Goal: Task Accomplishment & Management: Complete application form

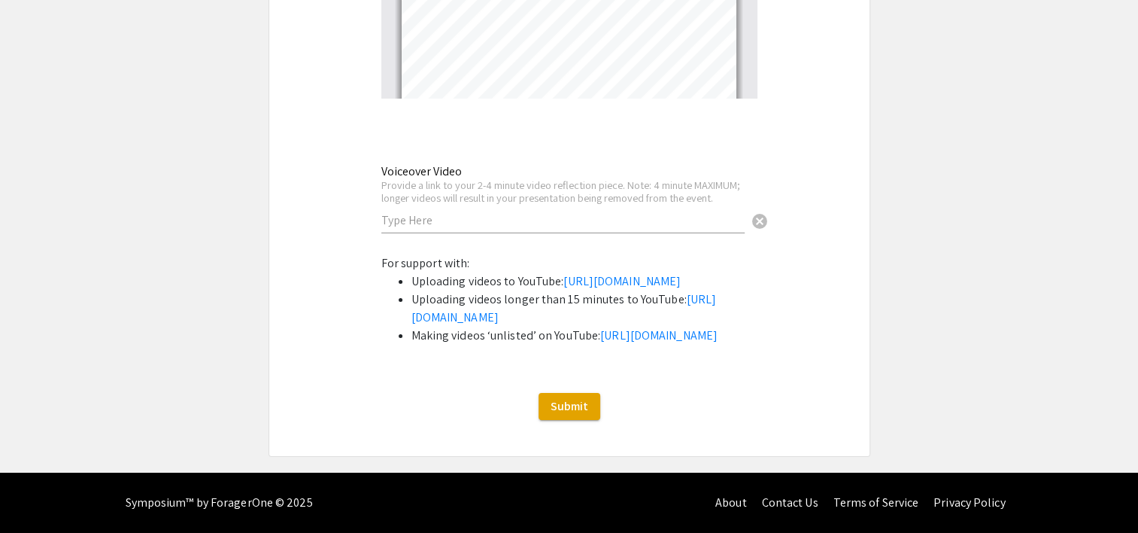
scroll to position [2007, 0]
click at [519, 212] on input "text" at bounding box center [562, 220] width 363 height 16
paste input "[URL][DOMAIN_NAME]"
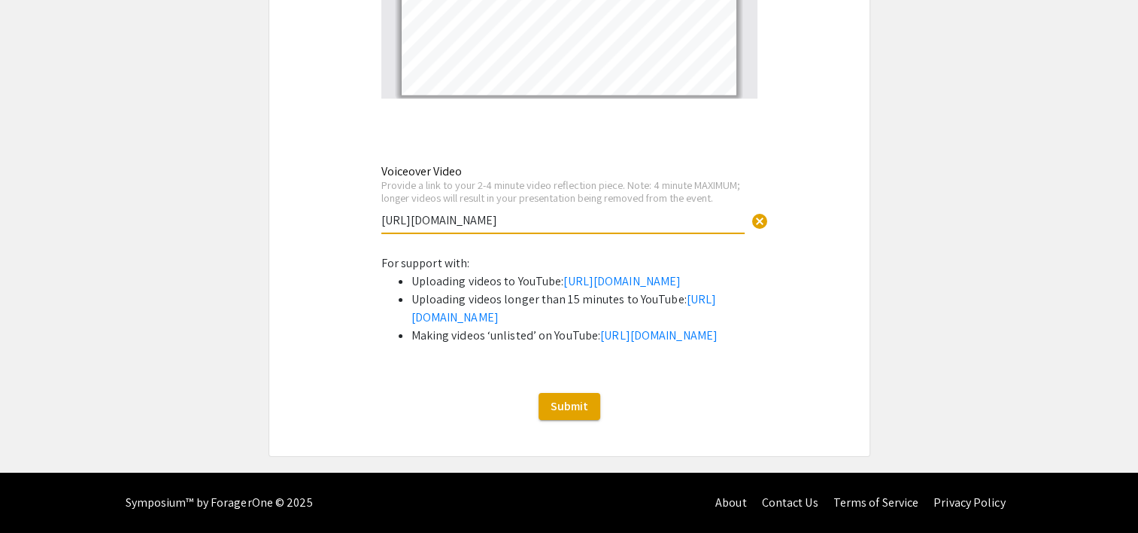
scroll to position [5488, 0]
type input "[URL][DOMAIN_NAME]"
drag, startPoint x: 626, startPoint y: 132, endPoint x: 356, endPoint y: 123, distance: 270.2
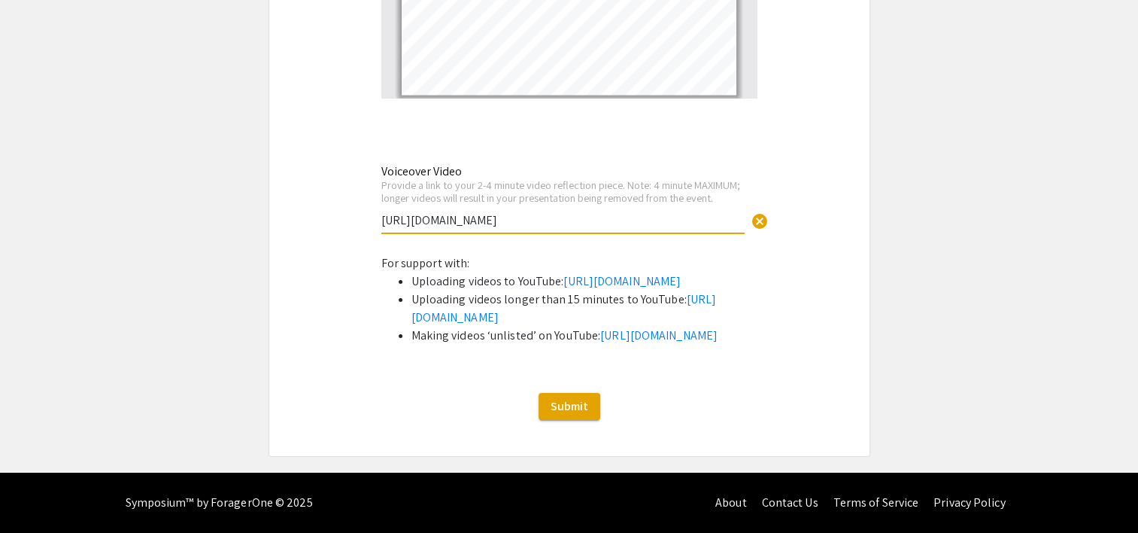
click at [476, 212] on input "text" at bounding box center [562, 220] width 363 height 16
paste input "[URL][DOMAIN_NAME]"
type input "[URL][DOMAIN_NAME]"
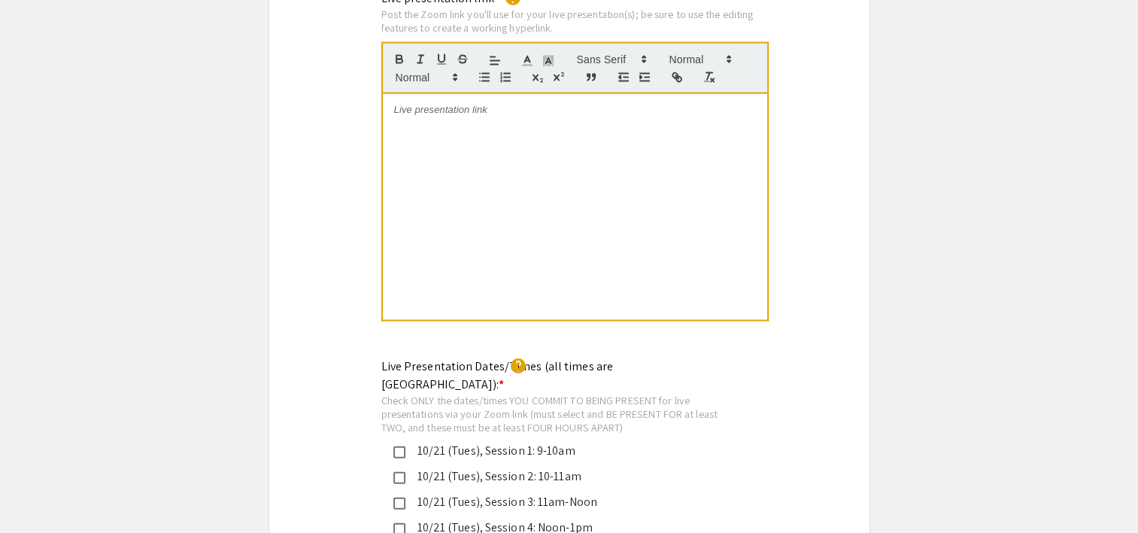
scroll to position [3532, 0]
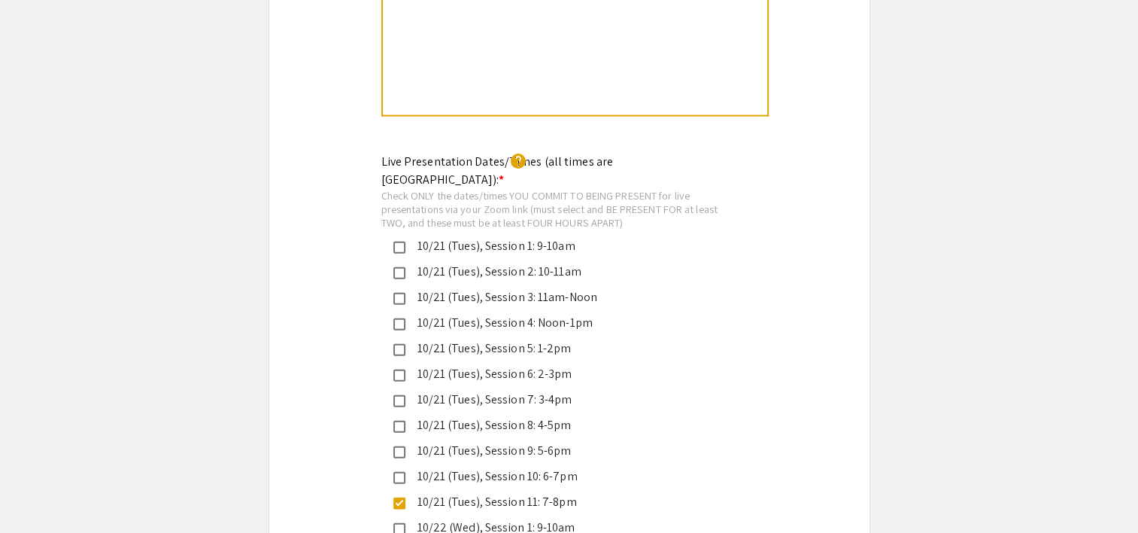
scroll to position [3457, 0]
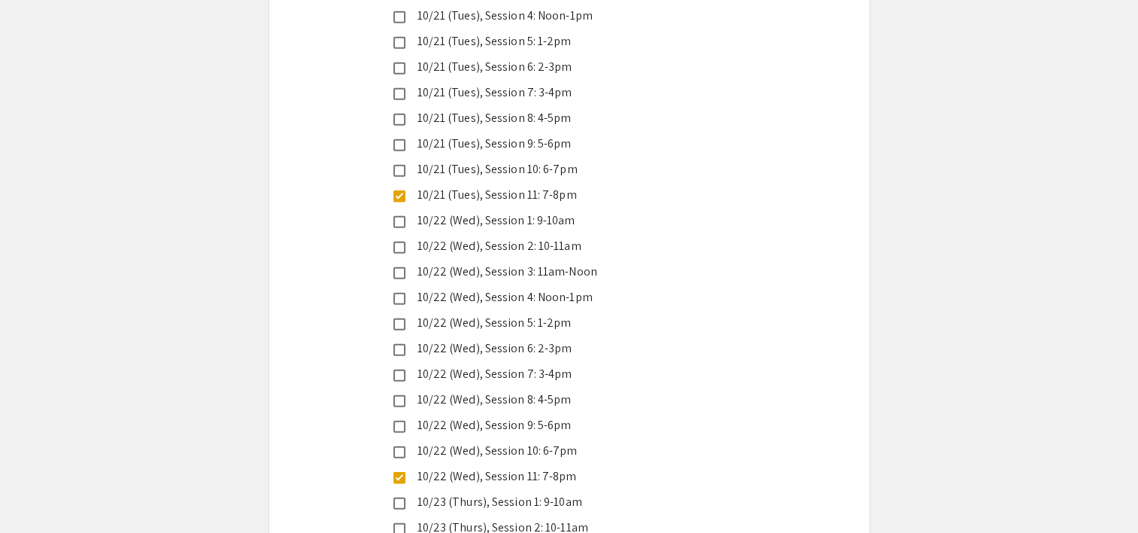
scroll to position [3608, 0]
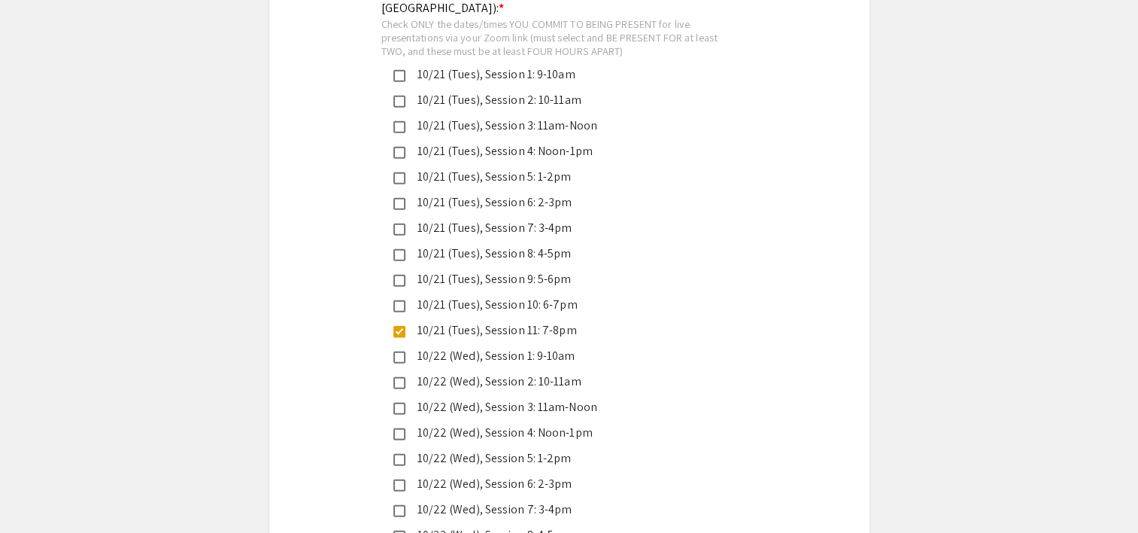
drag, startPoint x: 599, startPoint y: 301, endPoint x: 347, endPoint y: 235, distance: 260.3
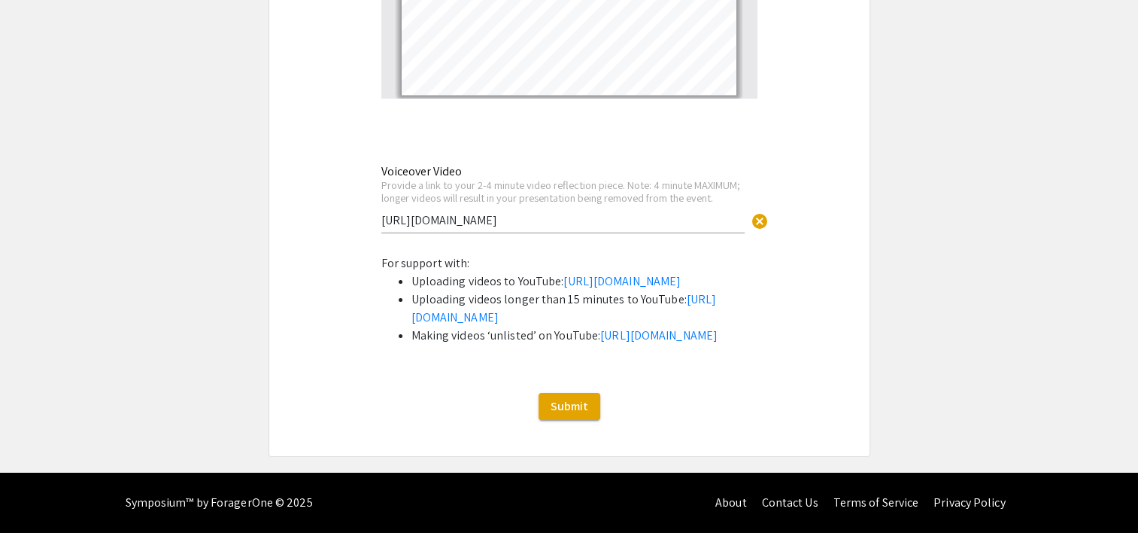
scroll to position [6015, 0]
click at [588, 405] on span "Submit" at bounding box center [570, 406] width 38 height 16
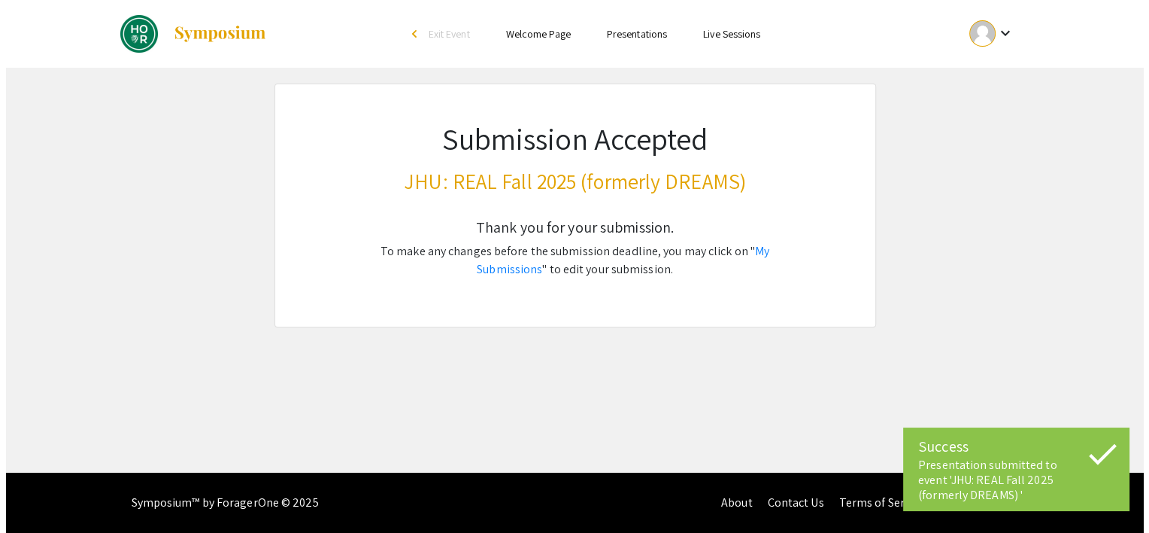
scroll to position [0, 0]
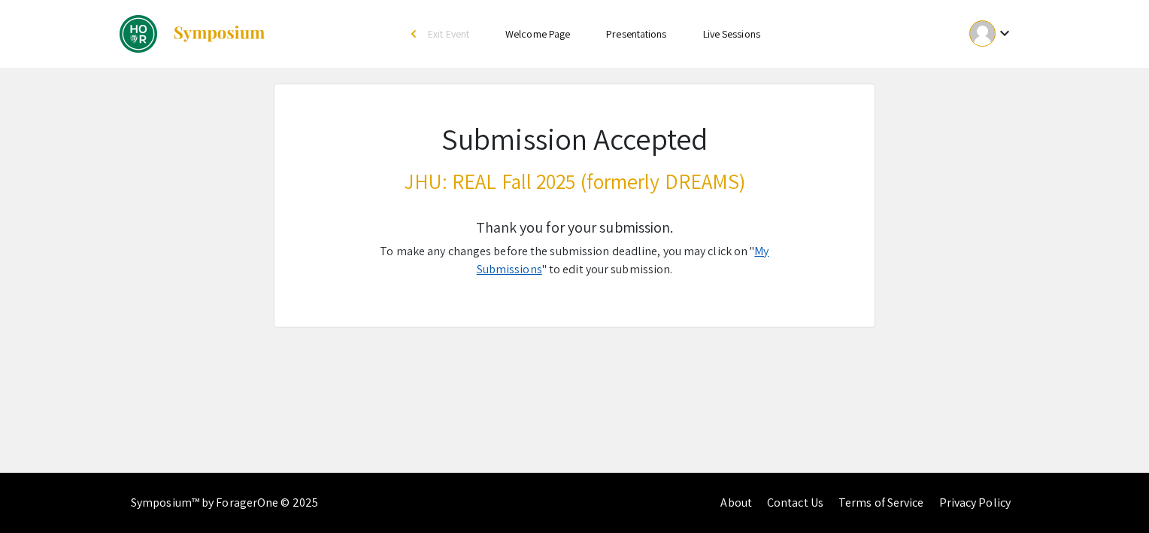
click at [527, 277] on link "My Submissions" at bounding box center [623, 260] width 293 height 34
